Goal: Find contact information: Find contact information

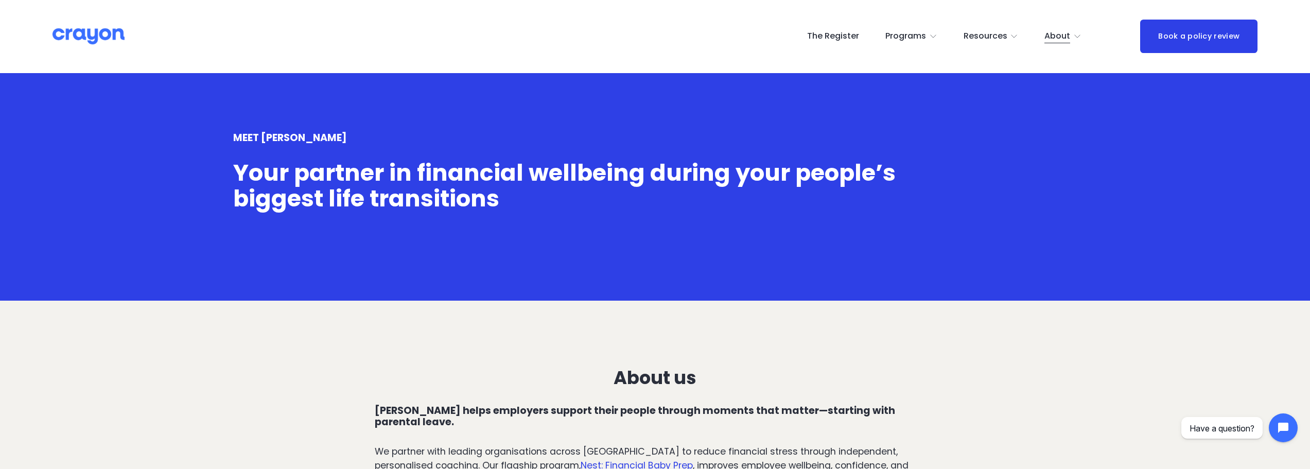
click at [0, 0] on span "Contact Us" at bounding box center [0, 0] width 0 height 0
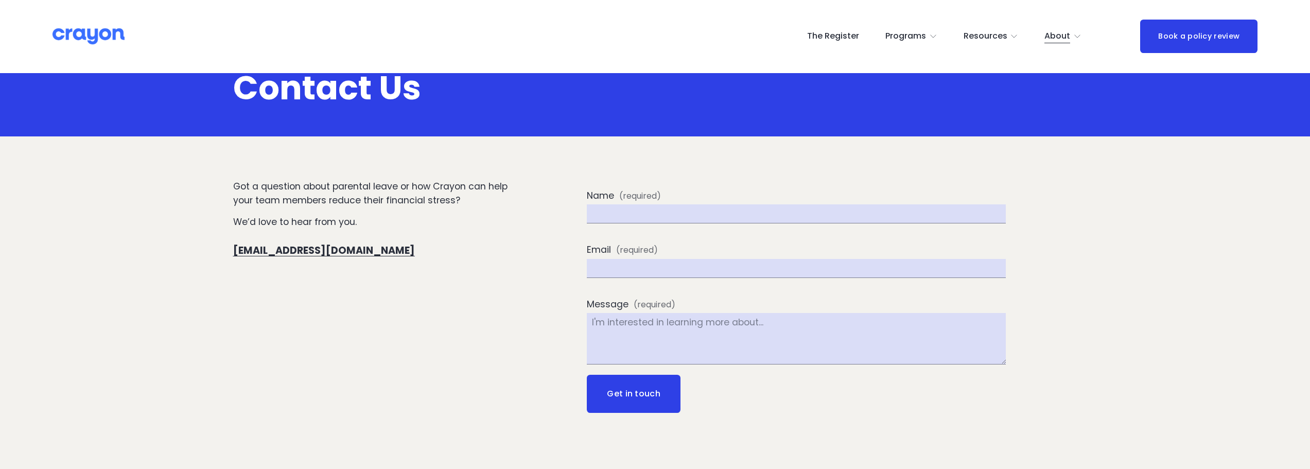
scroll to position [103, 0]
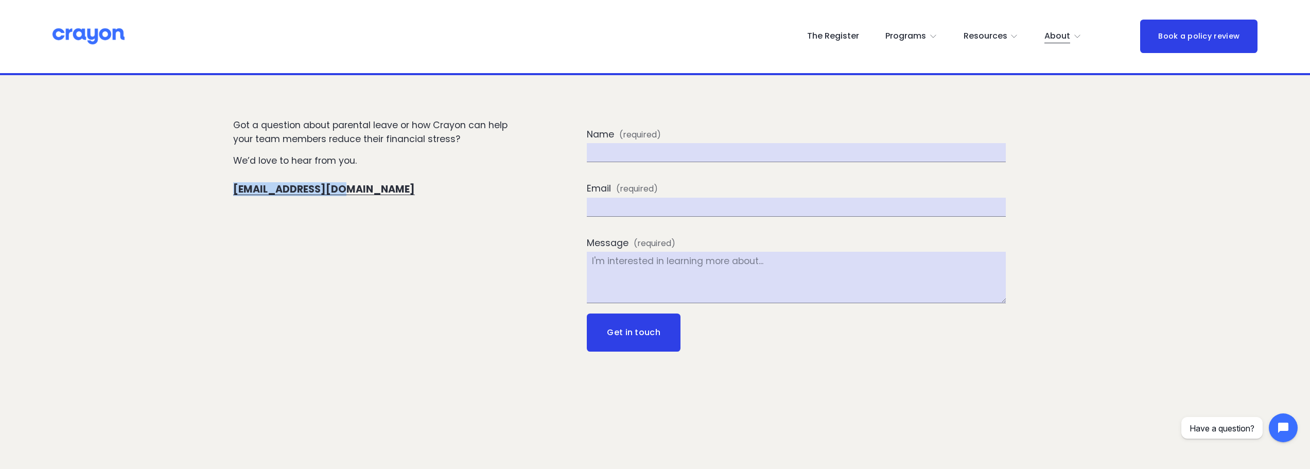
drag, startPoint x: 389, startPoint y: 194, endPoint x: 178, endPoint y: 192, distance: 211.0
click at [178, 192] on div "Got a question about parental leave or how Crayon can help your team members re…" at bounding box center [655, 294] width 1310 height 352
copy span "[EMAIL_ADDRESS][DOMAIN_NAME]"
